Goal: Task Accomplishment & Management: Complete application form

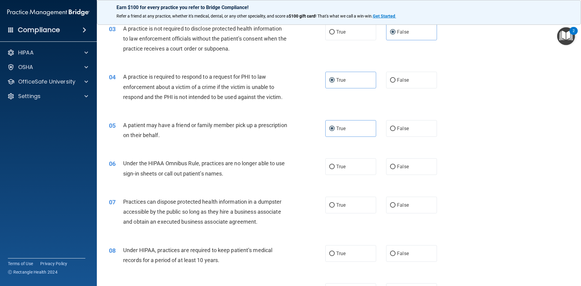
scroll to position [151, 0]
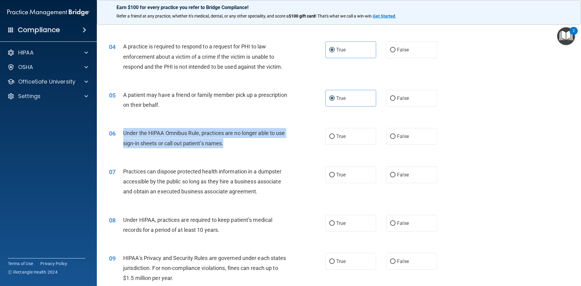
drag, startPoint x: 224, startPoint y: 143, endPoint x: 124, endPoint y: 135, distance: 101.0
click at [124, 135] on div "Under the HIPAA Omnibus Rule, practices are no longer able to use sign-in sheet…" at bounding box center [207, 138] width 169 height 20
copy span "Under the HIPAA Omnibus Rule, practices are no longer able to use sign-in sheet…"
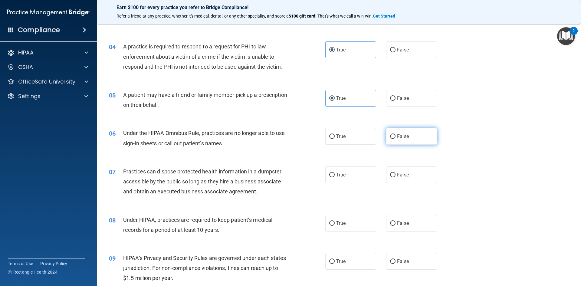
drag, startPoint x: 402, startPoint y: 134, endPoint x: 394, endPoint y: 136, distance: 8.2
click at [402, 134] on span "False" at bounding box center [403, 136] width 12 height 6
click at [395, 134] on input "False" at bounding box center [392, 136] width 5 height 5
radio input "true"
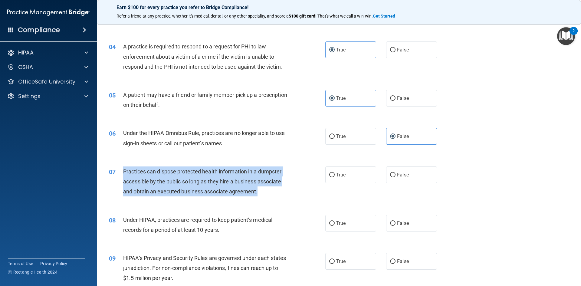
drag, startPoint x: 267, startPoint y: 191, endPoint x: 121, endPoint y: 172, distance: 147.4
click at [121, 172] on div "07 Practices can dispose protected health information in a dumpster accessible …" at bounding box center [217, 182] width 234 height 33
copy div "Practices can dispose protected health information in a dumpster accessible by …"
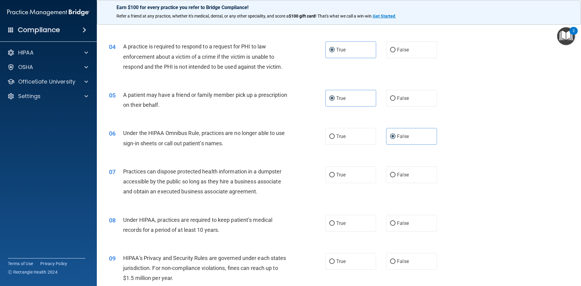
click at [459, 167] on div "07 Practices can dispose protected health information in a dumpster accessible …" at bounding box center [338, 183] width 469 height 48
click at [413, 171] on label "False" at bounding box center [411, 174] width 51 height 17
click at [395, 173] on input "False" at bounding box center [392, 175] width 5 height 5
radio input "true"
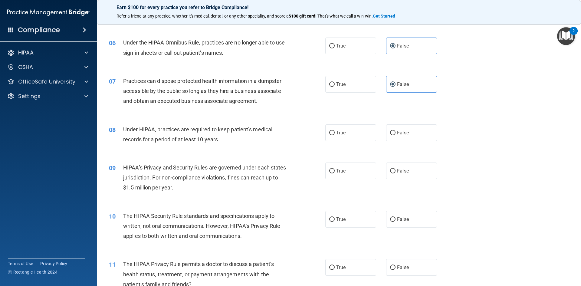
scroll to position [242, 0]
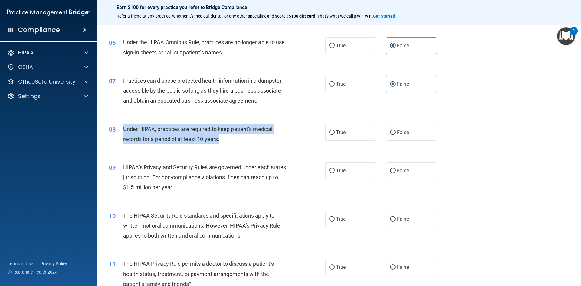
drag, startPoint x: 224, startPoint y: 141, endPoint x: 118, endPoint y: 126, distance: 107.2
click at [118, 126] on div "08 Under HIPAA, practices are required to keep patient’s medical records for a …" at bounding box center [217, 135] width 234 height 23
copy div "Under HIPAA, practices are required to keep patient’s medical records for a per…"
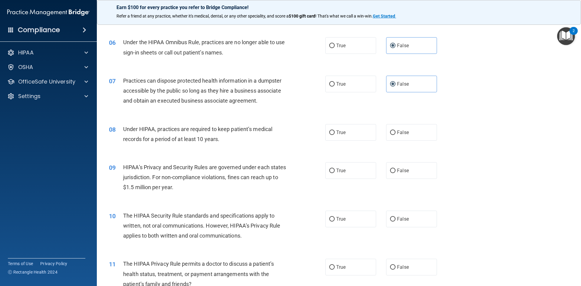
click at [498, 113] on div "07 Practices can dispose protected health information in a dumpster accessible …" at bounding box center [338, 92] width 469 height 48
click at [401, 128] on label "False" at bounding box center [411, 132] width 51 height 17
click at [395, 130] on input "False" at bounding box center [392, 132] width 5 height 5
radio input "true"
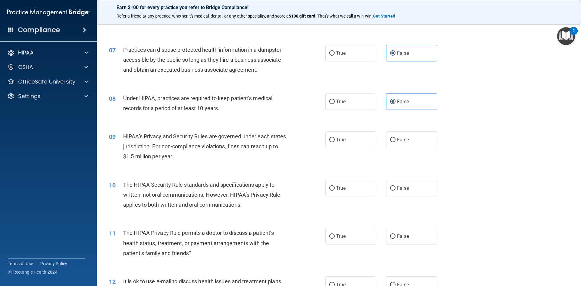
scroll to position [302, 0]
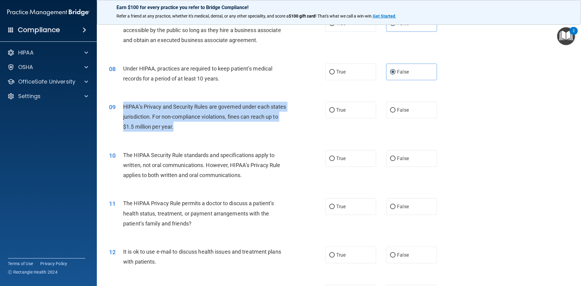
drag, startPoint x: 189, startPoint y: 126, endPoint x: 117, endPoint y: 108, distance: 73.6
click at [117, 108] on div "09 HIPAA’s Privacy and Security Rules are governed under each states jurisdicti…" at bounding box center [217, 118] width 234 height 33
copy div "HIPAA’s Privacy and Security Rules are governed under each states jurisdiction.…"
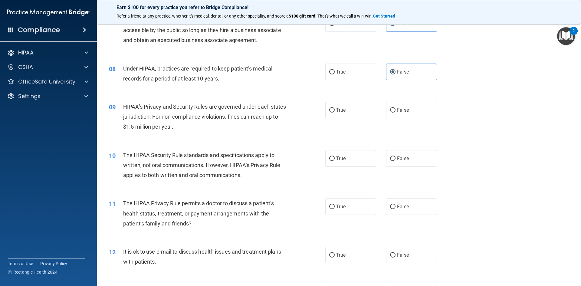
click at [474, 142] on div "10 The HIPAA Security Rule standards and specifications apply to written, not o…" at bounding box center [338, 166] width 469 height 48
click at [403, 115] on label "False" at bounding box center [411, 110] width 51 height 17
click at [395, 113] on input "False" at bounding box center [392, 110] width 5 height 5
radio input "true"
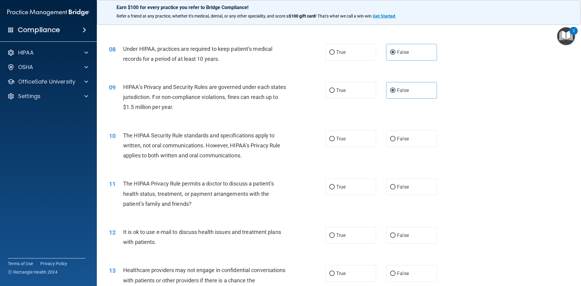
scroll to position [333, 0]
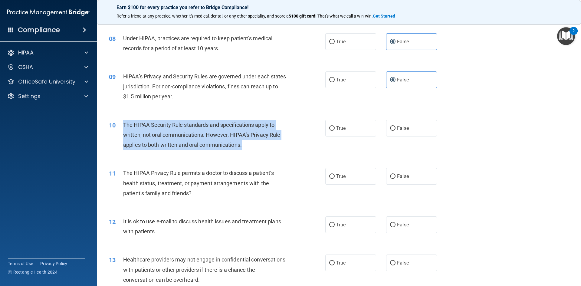
drag, startPoint x: 237, startPoint y: 145, endPoint x: 122, endPoint y: 126, distance: 116.5
click at [122, 126] on div "10 The HIPAA Security Rule standards and specifications apply to written, not o…" at bounding box center [217, 136] width 234 height 33
copy div "The HIPAA Security Rule standards and specifications apply to written, not oral…"
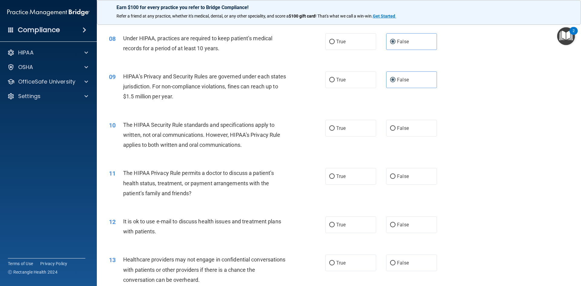
click at [457, 119] on div "10 The HIPAA Security Rule standards and specifications apply to written, not o…" at bounding box center [338, 136] width 469 height 48
click at [418, 128] on label "False" at bounding box center [411, 128] width 51 height 17
click at [395, 128] on input "False" at bounding box center [392, 128] width 5 height 5
radio input "true"
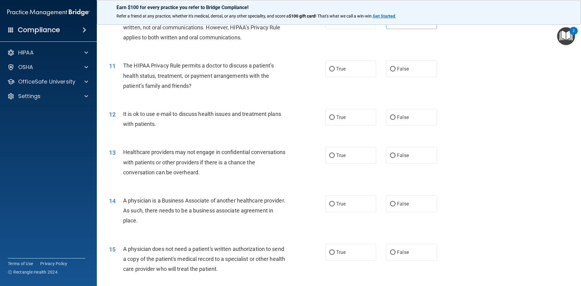
scroll to position [454, 0]
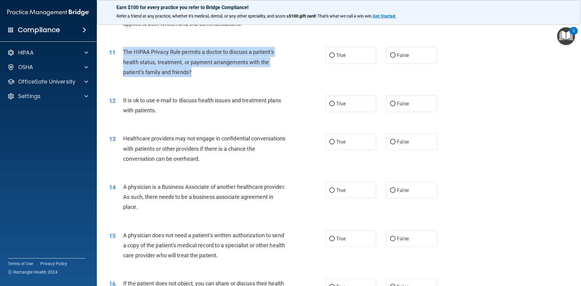
drag, startPoint x: 204, startPoint y: 75, endPoint x: 123, endPoint y: 56, distance: 82.8
click at [123, 56] on div "The HIPAA Privacy Rule permits a doctor to discuss a patient’s health status, t…" at bounding box center [207, 62] width 169 height 30
copy span "The HIPAA Privacy Rule permits a doctor to discuss a patient’s health status, t…"
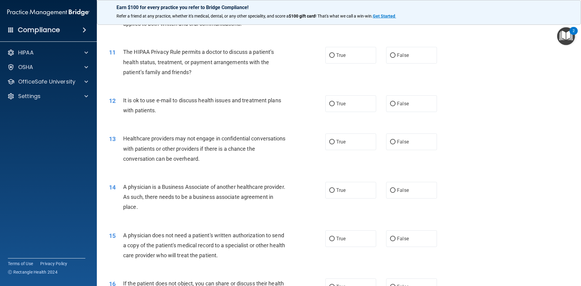
click at [495, 178] on div "14 A physician is a Business Associate of another healthcare provider. As such,…" at bounding box center [338, 198] width 469 height 48
click at [339, 59] on label "True" at bounding box center [350, 55] width 51 height 17
click at [335, 58] on input "True" at bounding box center [331, 55] width 5 height 5
radio input "true"
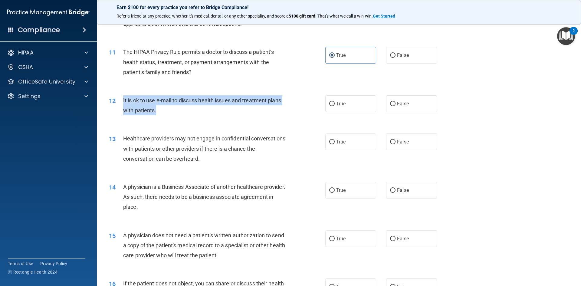
drag, startPoint x: 160, startPoint y: 107, endPoint x: 120, endPoint y: 99, distance: 41.0
click at [120, 100] on div "12 It is ok to use e-mail to discuss health issues and treatment plans with pat…" at bounding box center [217, 106] width 234 height 23
copy div "It is ok to use e-mail to discuss health issues and treatment plans with patien…"
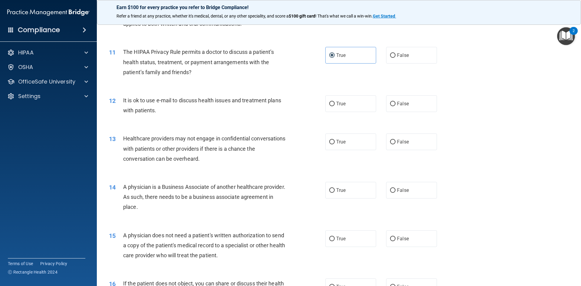
click at [462, 158] on div "13 Healthcare providers may not engage in confidential conversations with patie…" at bounding box center [338, 150] width 469 height 48
click at [330, 108] on label "True" at bounding box center [350, 103] width 51 height 17
click at [330, 106] on input "True" at bounding box center [331, 104] width 5 height 5
radio input "true"
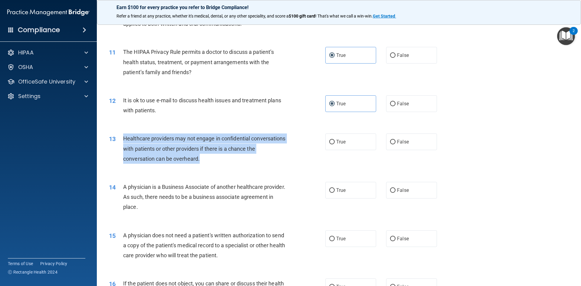
drag, startPoint x: 168, startPoint y: 151, endPoint x: 123, endPoint y: 141, distance: 45.6
click at [123, 141] on div "Healthcare providers may not engage in confidential conversations with patients…" at bounding box center [207, 148] width 169 height 30
copy span "Healthcare providers may not engage in confidential conversations with patients…"
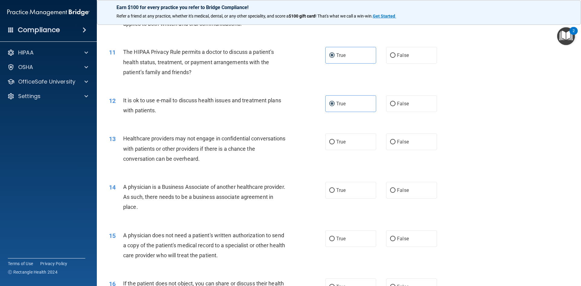
click at [470, 115] on div "12 It is ok to use e-mail to discuss health issues and treatment plans with pat…" at bounding box center [338, 107] width 469 height 38
click at [394, 145] on label "False" at bounding box center [411, 141] width 51 height 17
click at [394, 144] on input "False" at bounding box center [392, 142] width 5 height 5
radio input "true"
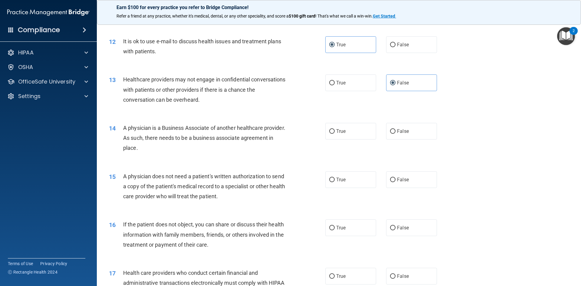
scroll to position [514, 0]
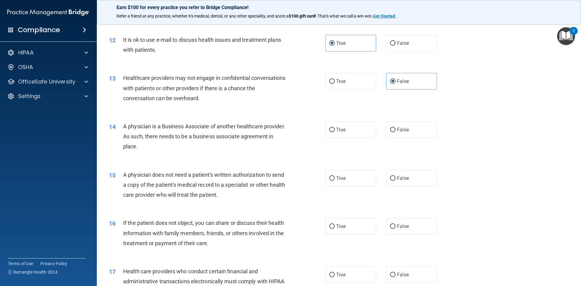
drag, startPoint x: 173, startPoint y: 144, endPoint x: 122, endPoint y: 126, distance: 54.0
click at [122, 126] on div "14 A physician is a Business Associate of another healthcare provider. As such,…" at bounding box center [217, 137] width 234 height 33
copy div "A physician is a Business Associate of another healthcare provider. As such, th…"
click at [508, 123] on div "14 A physician is a Business Associate of another healthcare provider. As such,…" at bounding box center [338, 138] width 469 height 48
click at [424, 130] on label "False" at bounding box center [411, 129] width 51 height 17
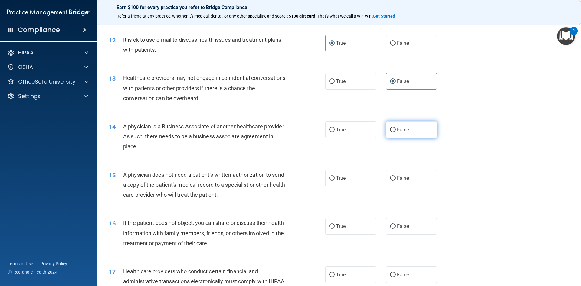
click at [395, 130] on input "False" at bounding box center [392, 130] width 5 height 5
radio input "true"
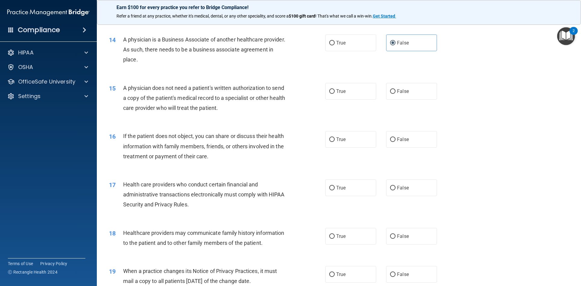
scroll to position [605, 0]
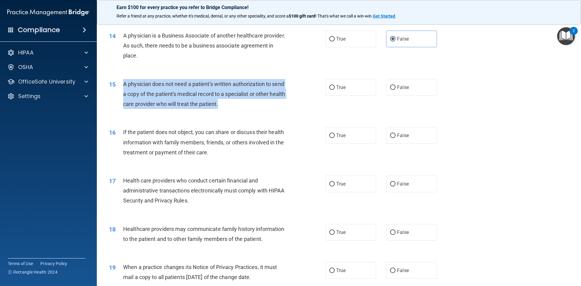
drag, startPoint x: 241, startPoint y: 103, endPoint x: 118, endPoint y: 85, distance: 125.0
click at [118, 85] on div "15 A physician does not need a patient's written authorization to send a copy o…" at bounding box center [217, 95] width 234 height 33
copy div "A physician does not need a patient's written authorization to send a copy of t…"
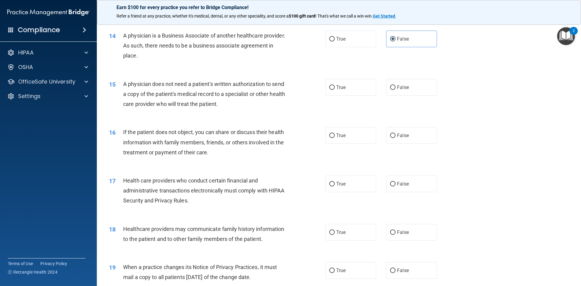
click at [462, 132] on div "16 If the patient does not object, you can share or discuss their health inform…" at bounding box center [338, 143] width 469 height 48
click at [351, 89] on label "True" at bounding box center [350, 87] width 51 height 17
click at [335, 89] on input "True" at bounding box center [331, 87] width 5 height 5
radio input "true"
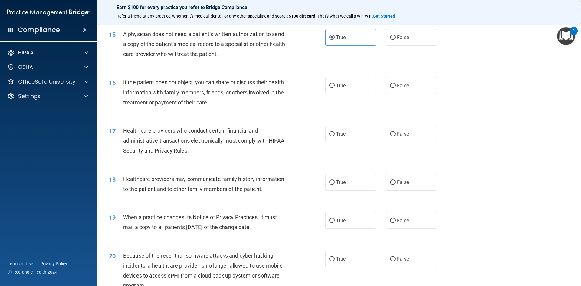
scroll to position [665, 0]
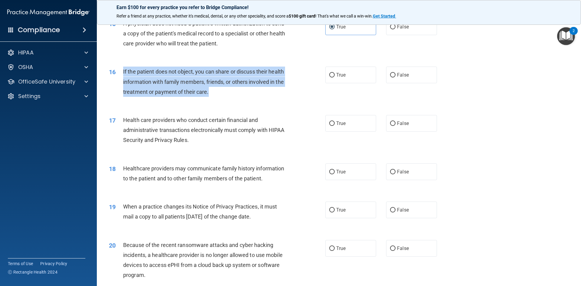
drag, startPoint x: 215, startPoint y: 93, endPoint x: 117, endPoint y: 69, distance: 100.6
click at [117, 69] on div "16 If the patient does not object, you can share or discuss their health inform…" at bounding box center [217, 83] width 234 height 33
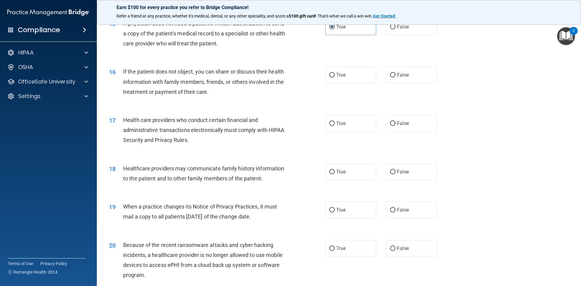
click at [447, 155] on div "17 Health care providers who conduct certain financial and administrative trans…" at bounding box center [338, 131] width 469 height 48
click at [371, 77] on label "True" at bounding box center [350, 75] width 51 height 17
click at [335, 77] on input "True" at bounding box center [331, 75] width 5 height 5
radio input "true"
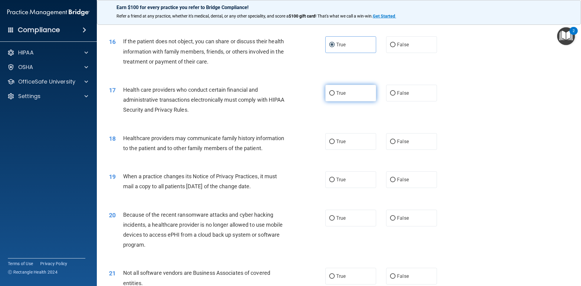
scroll to position [726, 0]
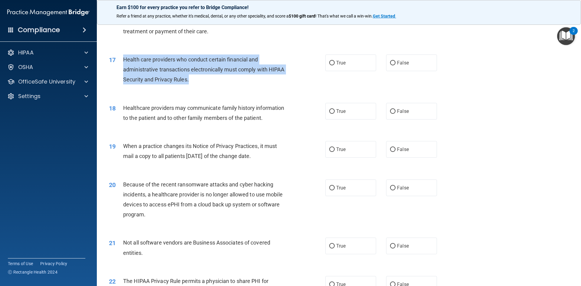
drag, startPoint x: 192, startPoint y: 81, endPoint x: 123, endPoint y: 58, distance: 72.7
click at [123, 58] on div "Health care providers who conduct certain financial and administrative transact…" at bounding box center [207, 69] width 169 height 30
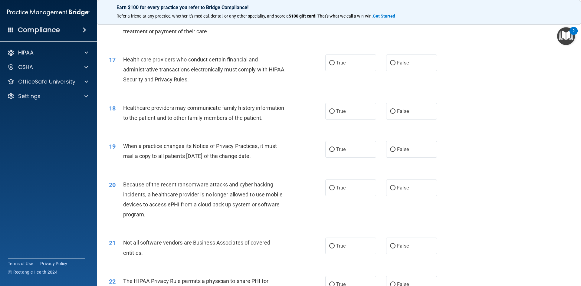
click at [533, 124] on div "18 Healthcare providers may communicate family history information to the patie…" at bounding box center [338, 114] width 469 height 38
click at [350, 65] on label "True" at bounding box center [350, 62] width 51 height 17
click at [335, 65] on input "True" at bounding box center [331, 63] width 5 height 5
radio input "true"
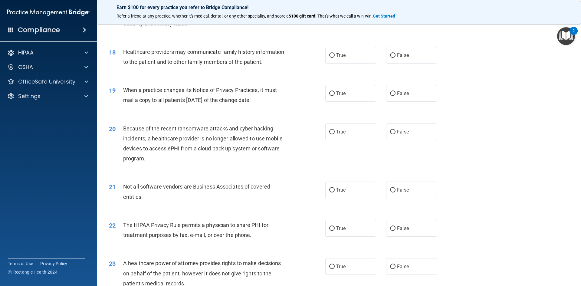
scroll to position [786, 0]
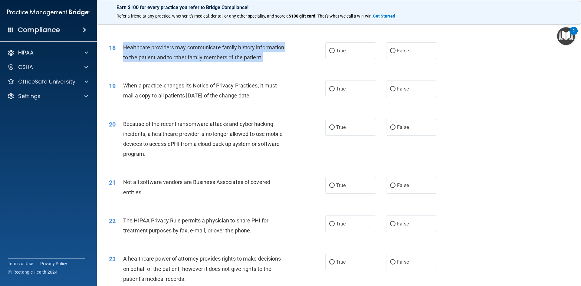
drag, startPoint x: 269, startPoint y: 60, endPoint x: 119, endPoint y: 48, distance: 150.8
click at [119, 48] on div "18 Healthcare providers may communicate family history information to the patie…" at bounding box center [217, 53] width 234 height 23
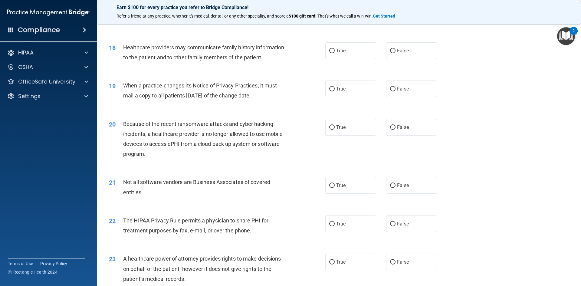
click at [496, 142] on div "20 Because of the recent ransomware attacks and cyber hacking incidents, a heal…" at bounding box center [338, 140] width 469 height 58
click at [332, 45] on label "True" at bounding box center [350, 50] width 51 height 17
click at [332, 49] on input "True" at bounding box center [331, 51] width 5 height 5
radio input "true"
drag, startPoint x: 276, startPoint y: 97, endPoint x: 123, endPoint y: 88, distance: 152.7
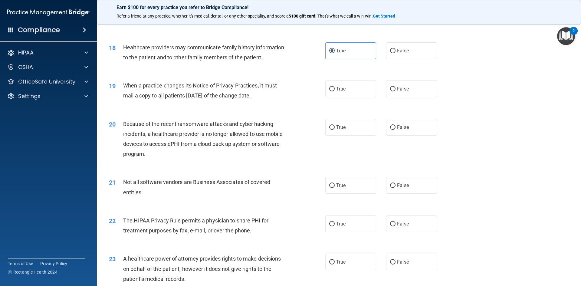
click at [123, 88] on div "When a practice changes its Notice of Privacy Practices, it must mail a copy to…" at bounding box center [207, 90] width 169 height 20
click at [455, 104] on div "19 When a practice changes its Notice of Privacy Practices, it must mail a copy…" at bounding box center [338, 92] width 469 height 38
click at [420, 91] on label "False" at bounding box center [411, 88] width 51 height 17
click at [395, 91] on input "False" at bounding box center [392, 89] width 5 height 5
radio input "true"
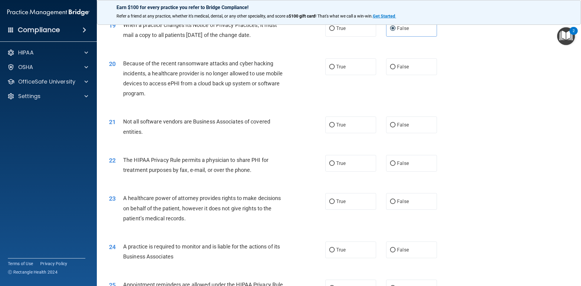
scroll to position [877, 0]
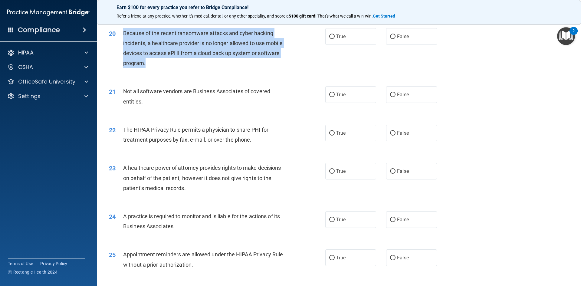
drag, startPoint x: 150, startPoint y: 65, endPoint x: 121, endPoint y: 34, distance: 42.6
click at [121, 34] on div "20 Because of the recent ransomware attacks and cyber hacking incidents, a heal…" at bounding box center [217, 49] width 234 height 43
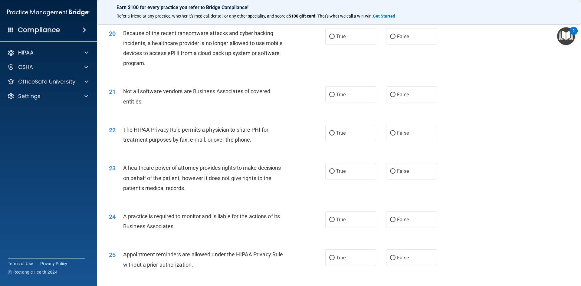
click at [525, 115] on div "21 Not all software vendors are Business Associates of covered entities. True F…" at bounding box center [338, 98] width 469 height 38
click at [410, 36] on label "False" at bounding box center [411, 36] width 51 height 17
click at [395, 36] on input "False" at bounding box center [392, 36] width 5 height 5
radio input "true"
drag, startPoint x: 160, startPoint y: 102, endPoint x: 117, endPoint y: 93, distance: 43.5
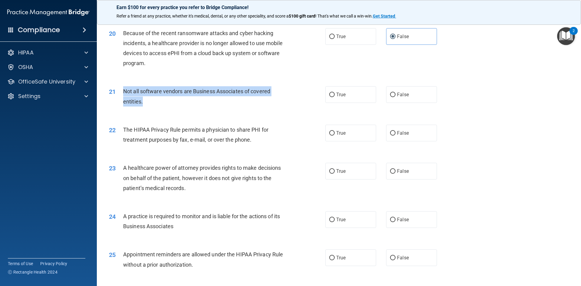
click at [117, 93] on div "21 Not all software vendors are Business Associates of covered entities." at bounding box center [217, 97] width 234 height 23
click at [460, 110] on div "21 Not all software vendors are Business Associates of covered entities. True F…" at bounding box center [338, 98] width 469 height 38
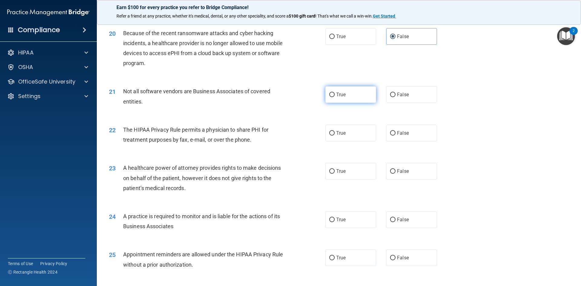
click at [336, 94] on span "True" at bounding box center [340, 95] width 9 height 6
click at [335, 94] on input "True" at bounding box center [331, 95] width 5 height 5
radio input "true"
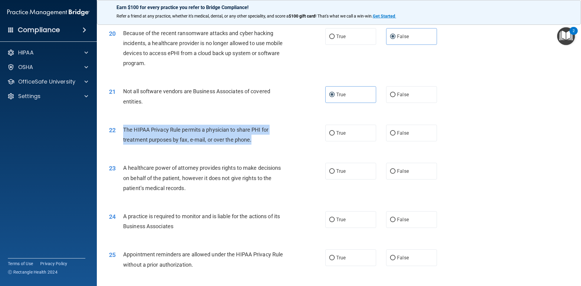
drag, startPoint x: 255, startPoint y: 140, endPoint x: 123, endPoint y: 133, distance: 132.3
click at [123, 133] on div "The HIPAA Privacy Rule permits a physician to share PHI for treatment purposes …" at bounding box center [207, 135] width 169 height 20
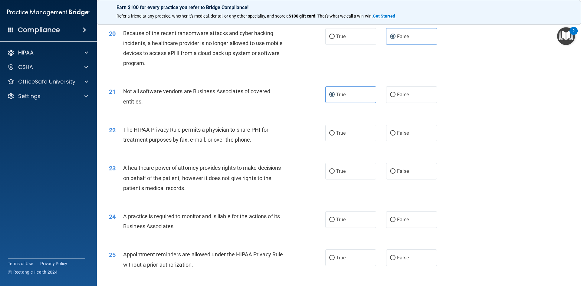
click at [490, 179] on div "23 A healthcare power of attorney provides rights to make decisions on behalf o…" at bounding box center [338, 179] width 469 height 48
click at [344, 135] on label "True" at bounding box center [350, 133] width 51 height 17
click at [335, 135] on input "True" at bounding box center [331, 133] width 5 height 5
radio input "true"
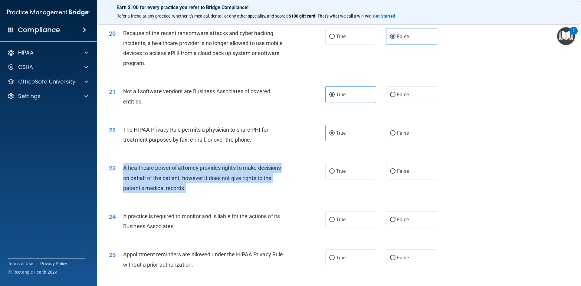
drag, startPoint x: 194, startPoint y: 191, endPoint x: 118, endPoint y: 168, distance: 79.1
click at [118, 168] on div "23 A healthcare power of attorney provides rights to make decisions on behalf o…" at bounding box center [217, 179] width 234 height 33
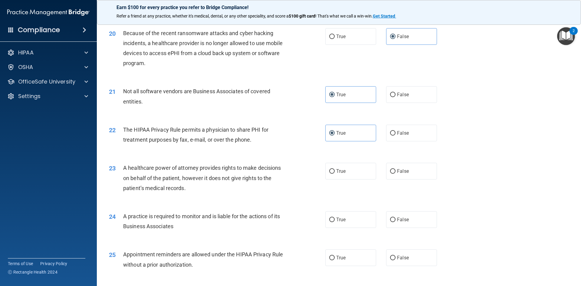
drag, startPoint x: 464, startPoint y: 114, endPoint x: 463, endPoint y: 118, distance: 4.1
click at [464, 114] on div "21 Not all software vendors are Business Associates of covered entities. True F…" at bounding box center [338, 98] width 469 height 38
click at [402, 172] on span "False" at bounding box center [403, 171] width 12 height 6
click at [395, 172] on input "False" at bounding box center [392, 171] width 5 height 5
radio input "true"
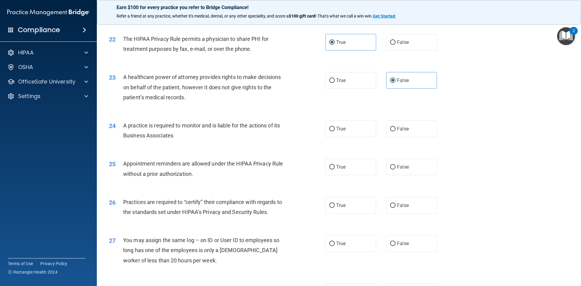
scroll to position [998, 0]
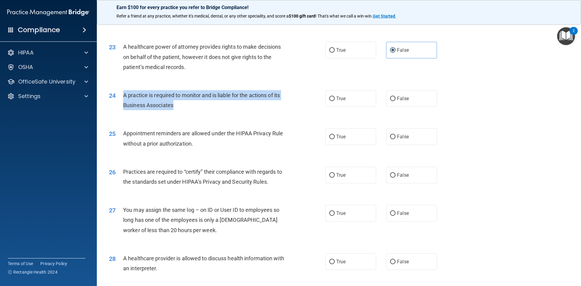
drag, startPoint x: 184, startPoint y: 108, endPoint x: 119, endPoint y: 101, distance: 65.7
click at [119, 101] on div "24 A practice is required to monitor and is liable for the actions of its Busin…" at bounding box center [217, 101] width 234 height 23
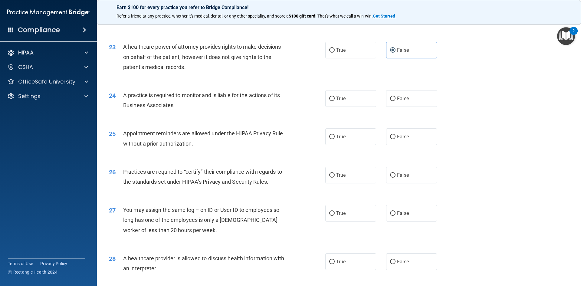
click at [536, 130] on div "25 Appointment reminders are allowed under the HIPAA Privacy Rule without a pri…" at bounding box center [338, 140] width 469 height 38
click at [413, 99] on label "False" at bounding box center [411, 98] width 51 height 17
click at [395, 99] on input "False" at bounding box center [392, 98] width 5 height 5
radio input "true"
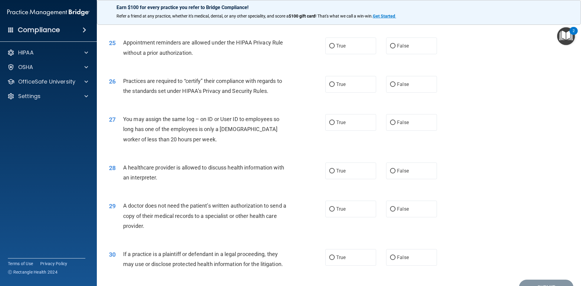
scroll to position [1059, 0]
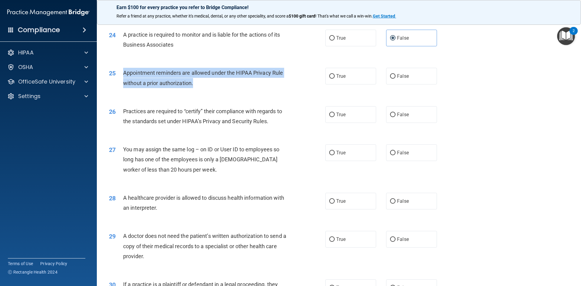
drag, startPoint x: 183, startPoint y: 83, endPoint x: 122, endPoint y: 73, distance: 61.2
click at [122, 73] on div "25 Appointment reminders are allowed under the HIPAA Privacy Rule without a pri…" at bounding box center [217, 79] width 234 height 23
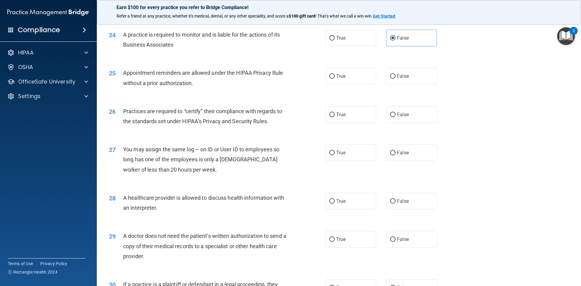
click at [480, 160] on div "27 You may assign the same log – on ID or User ID to employees so long has one …" at bounding box center [338, 161] width 469 height 48
click at [351, 80] on label "True" at bounding box center [350, 76] width 51 height 17
click at [335, 79] on input "True" at bounding box center [331, 76] width 5 height 5
radio input "true"
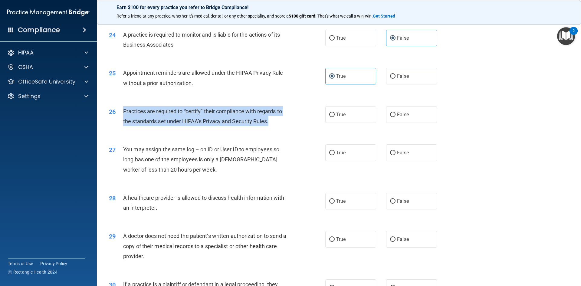
drag, startPoint x: 269, startPoint y: 120, endPoint x: 123, endPoint y: 112, distance: 146.3
click at [123, 112] on div "Practices are required to “certify” their compliance with regards to the standa…" at bounding box center [207, 116] width 169 height 20
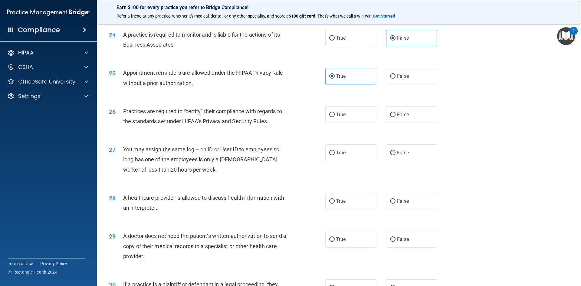
click at [512, 169] on div "27 You may assign the same log – on ID or User ID to employees so long has one …" at bounding box center [338, 161] width 469 height 48
click at [424, 110] on label "False" at bounding box center [411, 114] width 51 height 17
click at [395, 113] on input "False" at bounding box center [392, 115] width 5 height 5
radio input "true"
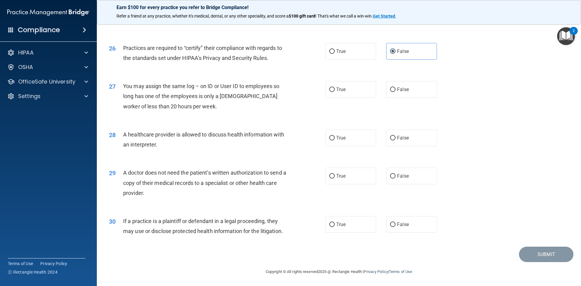
scroll to position [1122, 0]
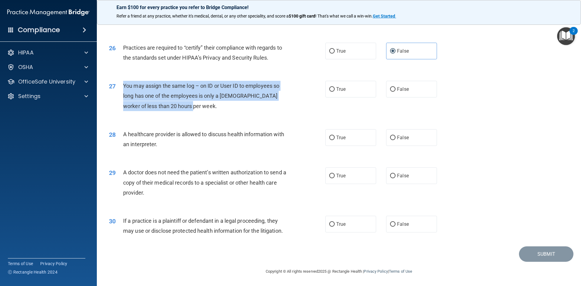
drag, startPoint x: 173, startPoint y: 106, endPoint x: 123, endPoint y: 85, distance: 53.9
click at [123, 85] on div "You may assign the same log – on ID or User ID to employees so long has one of …" at bounding box center [207, 96] width 169 height 30
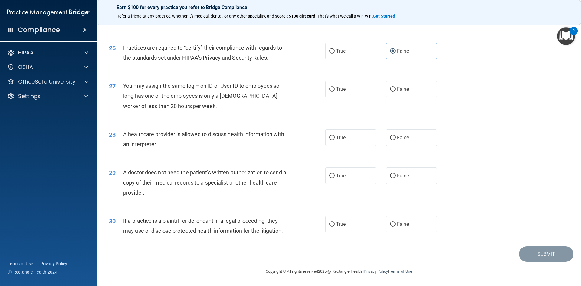
click at [516, 151] on div "28 A healthcare provider is allowed to discuss health information with an inter…" at bounding box center [338, 141] width 469 height 38
click at [390, 90] on input "False" at bounding box center [392, 89] width 5 height 5
radio input "true"
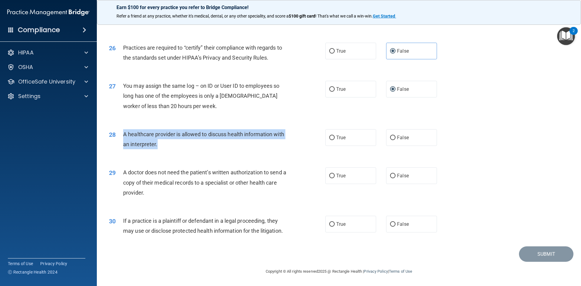
drag, startPoint x: 162, startPoint y: 140, endPoint x: 124, endPoint y: 135, distance: 38.2
click at [124, 135] on div "A healthcare provider is allowed to discuss health information with an interpre…" at bounding box center [207, 139] width 169 height 20
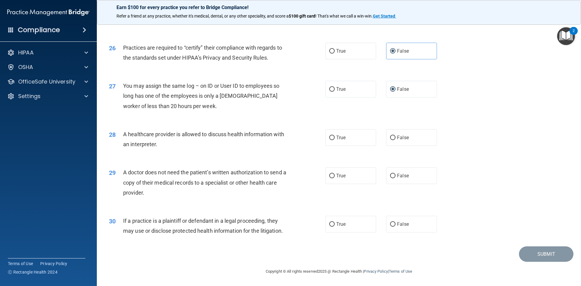
click at [509, 161] on div "29 A doctor does not need the patient’s written authorization to send a copy of…" at bounding box center [338, 184] width 469 height 48
click at [332, 139] on label "True" at bounding box center [350, 137] width 51 height 17
click at [332, 139] on input "True" at bounding box center [331, 137] width 5 height 5
radio input "true"
drag, startPoint x: 154, startPoint y: 196, endPoint x: 122, endPoint y: 168, distance: 41.8
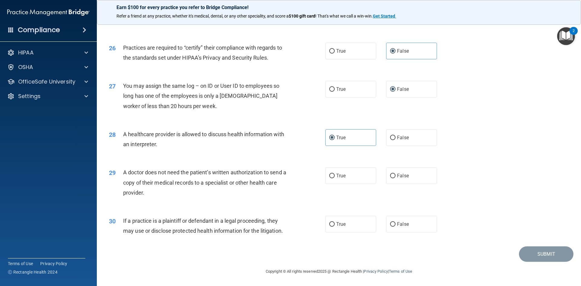
click at [122, 168] on div "29 A doctor does not need the patient’s written authorization to send a copy of…" at bounding box center [217, 183] width 234 height 33
click at [534, 142] on div "28 A healthcare provider is allowed to discuss health information with an inter…" at bounding box center [338, 141] width 469 height 38
click at [370, 177] on label "True" at bounding box center [350, 175] width 51 height 17
click at [335, 177] on input "True" at bounding box center [331, 176] width 5 height 5
radio input "true"
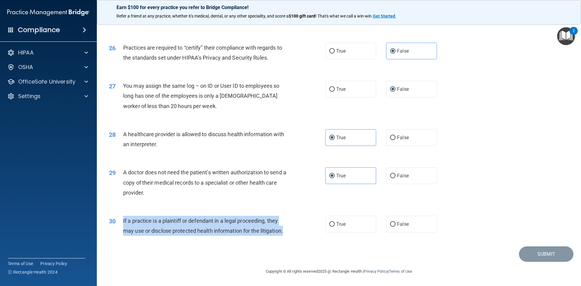
drag, startPoint x: 292, startPoint y: 231, endPoint x: 122, endPoint y: 220, distance: 170.3
click at [122, 220] on div "30 If a practice is a plaintiff or defendant in a legal proceeding, they may us…" at bounding box center [217, 227] width 234 height 23
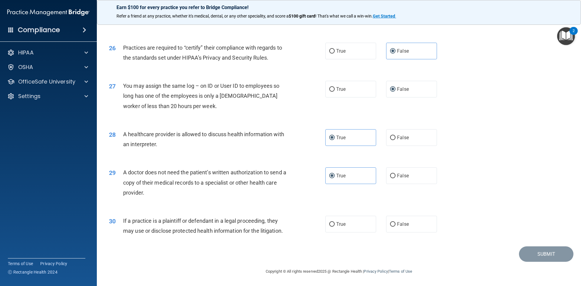
drag, startPoint x: 507, startPoint y: 220, endPoint x: 485, endPoint y: 222, distance: 21.2
click at [505, 220] on div "30 If a practice is a plaintiff or defendant in a legal proceeding, they may us…" at bounding box center [338, 227] width 469 height 38
click at [337, 226] on span "True" at bounding box center [340, 224] width 9 height 6
click at [335, 226] on input "True" at bounding box center [331, 224] width 5 height 5
radio input "true"
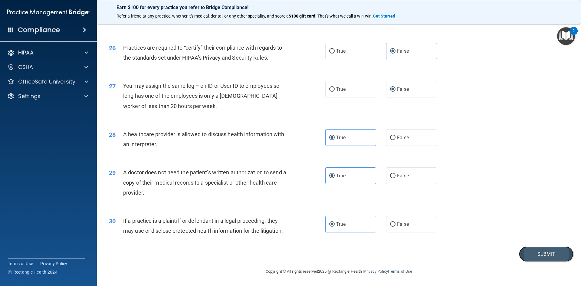
click at [542, 260] on button "Submit" at bounding box center [546, 253] width 54 height 15
click at [546, 253] on button "Submit" at bounding box center [546, 253] width 54 height 15
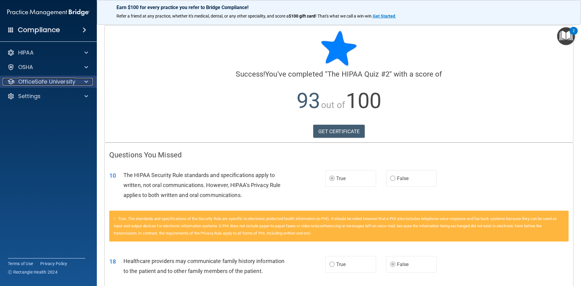
click at [78, 82] on div at bounding box center [85, 81] width 15 height 7
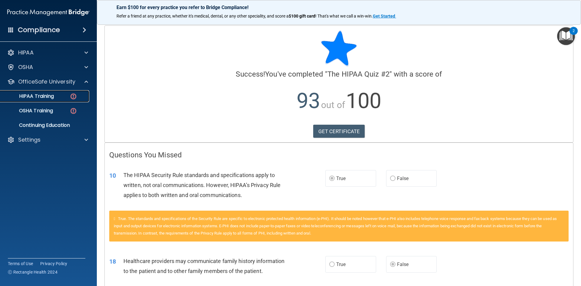
click at [63, 100] on link "HIPAA Training" at bounding box center [41, 96] width 95 height 12
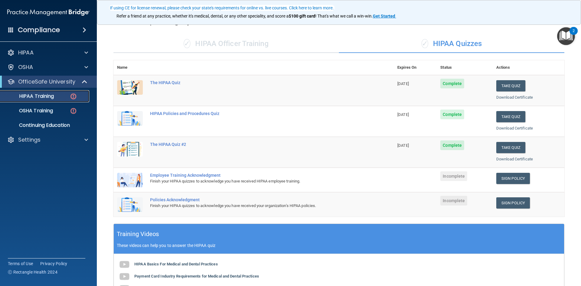
scroll to position [60, 0]
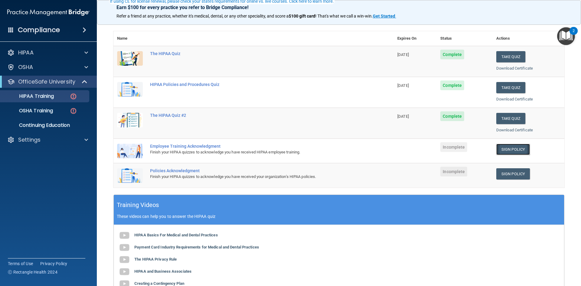
click at [505, 147] on link "Sign Policy" at bounding box center [513, 149] width 34 height 11
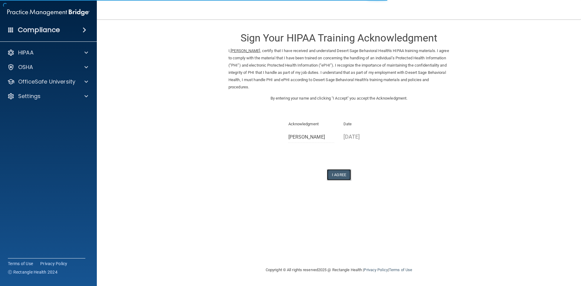
click at [340, 176] on button "I Agree" at bounding box center [339, 174] width 24 height 11
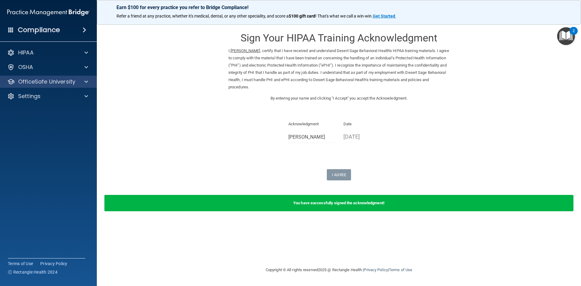
click at [30, 77] on div "OfficeSafe University" at bounding box center [48, 82] width 97 height 12
click at [46, 86] on div "OfficeSafe University" at bounding box center [48, 82] width 97 height 12
click at [85, 84] on span at bounding box center [86, 81] width 4 height 7
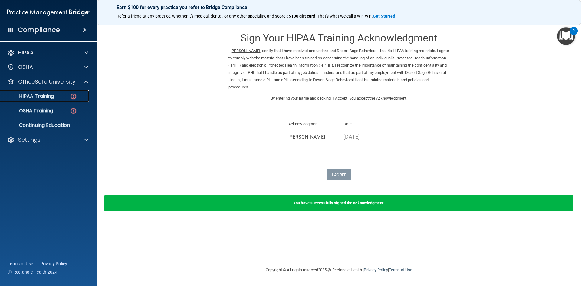
click at [70, 95] on img at bounding box center [74, 97] width 8 height 8
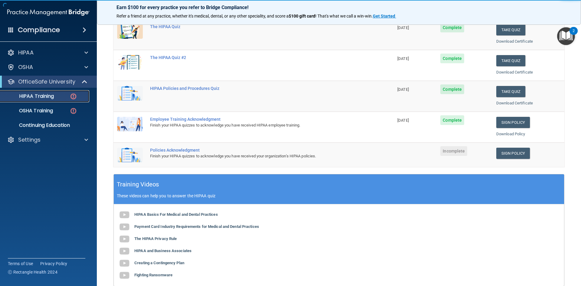
scroll to position [91, 0]
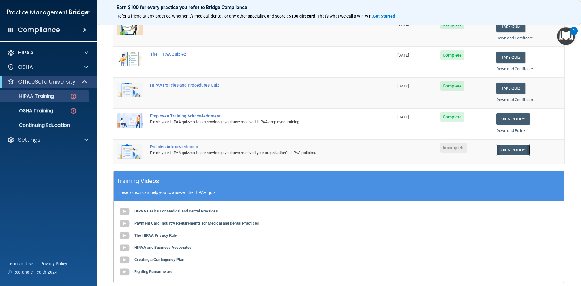
click at [520, 148] on link "Sign Policy" at bounding box center [513, 149] width 34 height 11
click at [506, 153] on link "Sign Policy" at bounding box center [513, 149] width 34 height 11
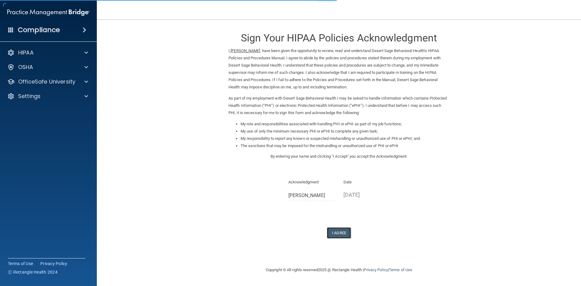
click at [331, 233] on button "I Agree" at bounding box center [339, 232] width 24 height 11
click at [343, 234] on button "I Agree" at bounding box center [339, 232] width 24 height 11
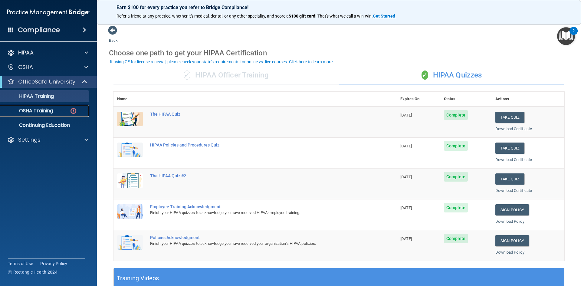
click at [63, 107] on link "OSHA Training" at bounding box center [41, 111] width 95 height 12
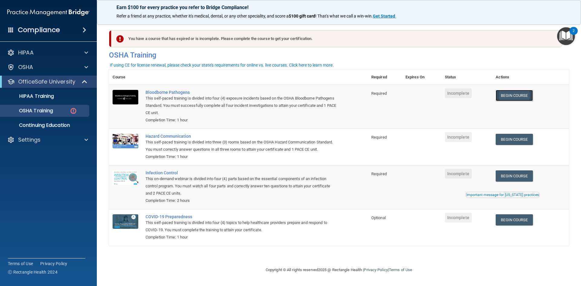
click at [526, 96] on link "Begin Course" at bounding box center [513, 95] width 37 height 11
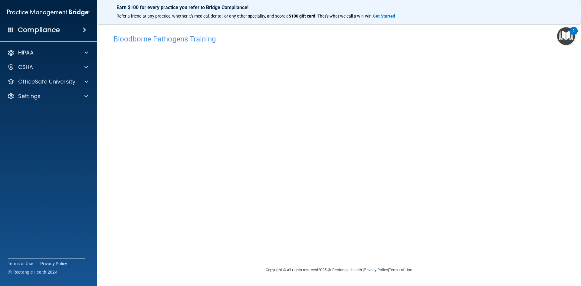
click at [574, 163] on main "Bloodborne Pathogens Training This course doesn’t expire until . Are you sure y…" at bounding box center [339, 152] width 484 height 266
